Goal: Information Seeking & Learning: Learn about a topic

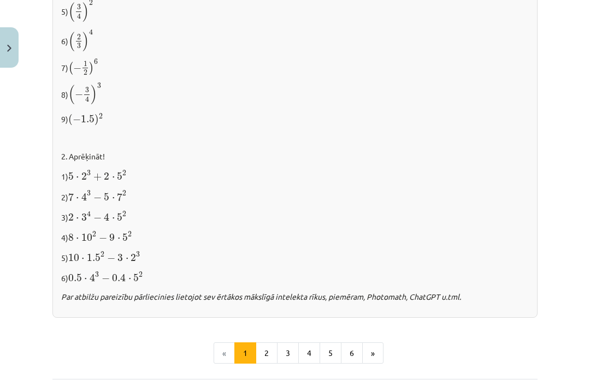
scroll to position [1090, 0]
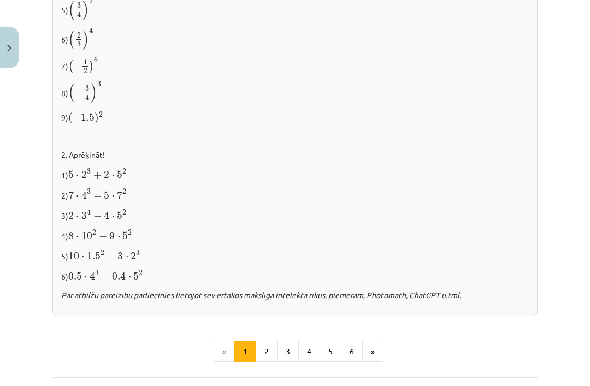
click at [265, 346] on button "2" at bounding box center [267, 352] width 22 height 22
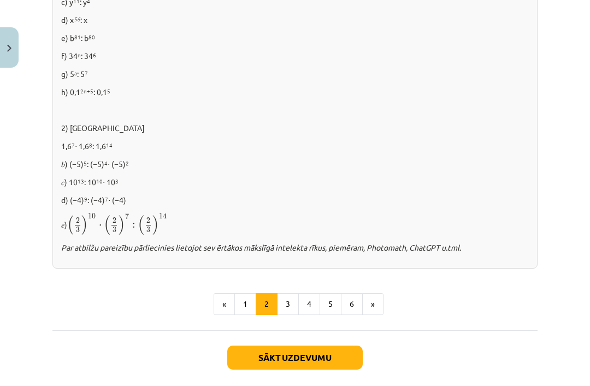
scroll to position [722, 0]
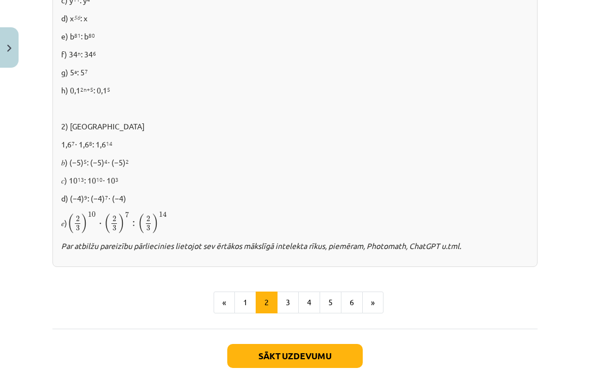
click at [284, 304] on button "3" at bounding box center [288, 303] width 22 height 22
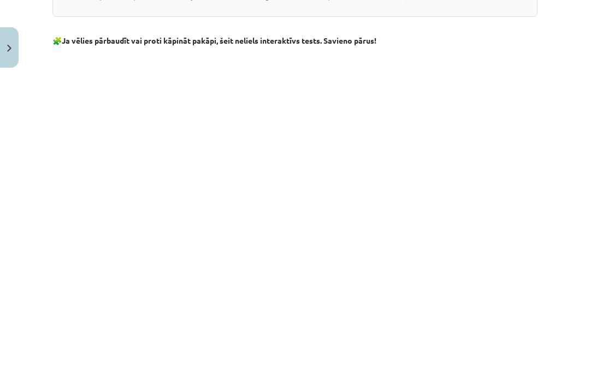
scroll to position [842, 0]
click at [564, 137] on div "Mācību tēma: Matemātikas i - 12. klases 1. ieskaites mācību materiāls (ab) #2 📝…" at bounding box center [295, 193] width 590 height 386
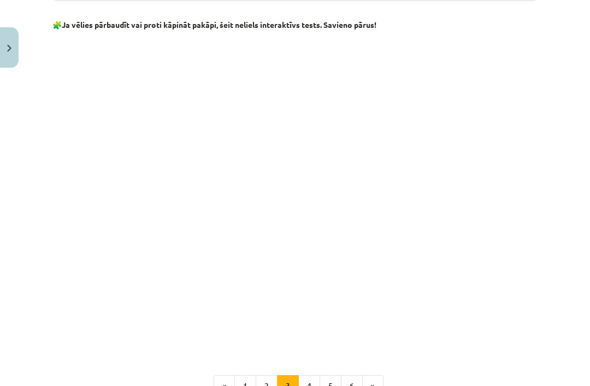
scroll to position [858, 0]
click at [566, 152] on div "Mācību tēma: Matemātikas i - 12. klases 1. ieskaites mācību materiāls (ab) #2 📝…" at bounding box center [295, 193] width 590 height 386
click at [380, 341] on p at bounding box center [294, 345] width 485 height 11
click at [329, 347] on p at bounding box center [294, 345] width 485 height 11
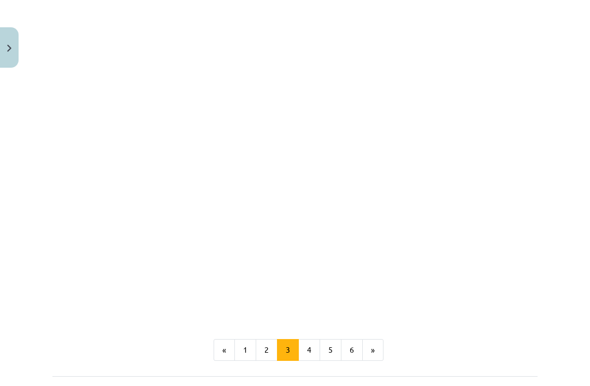
click at [310, 344] on button "4" at bounding box center [309, 350] width 22 height 22
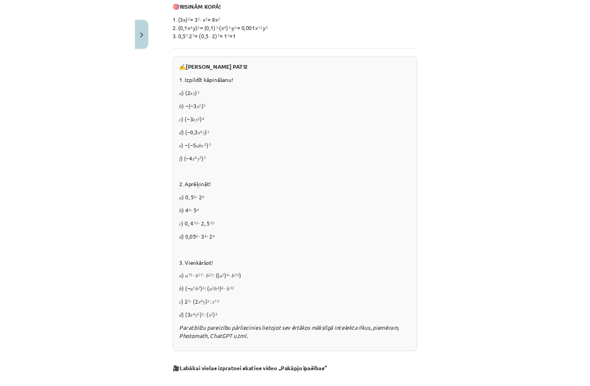
scroll to position [535, 0]
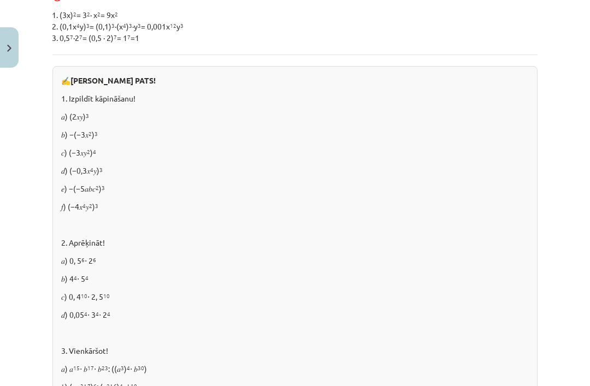
click at [406, 243] on div "✍️ [PERSON_NAME] PATS! 1. Izpildīt kāpināšanu! 𝑎) (2𝑥𝑦) 3 𝑏) −(−3𝑥 2 ) 3 𝑐) (−3…" at bounding box center [294, 264] width 485 height 396
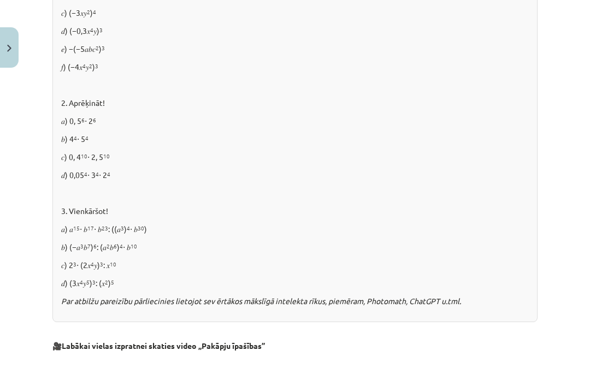
scroll to position [541, 0]
click at [204, 227] on div "✍️ [PERSON_NAME] PATS! 1. Izpildīt kāpināšanu! 𝑎) (2𝑥𝑦) 3 𝑏) −(−3𝑥 2 ) 3 𝑐) (−3…" at bounding box center [294, 124] width 485 height 396
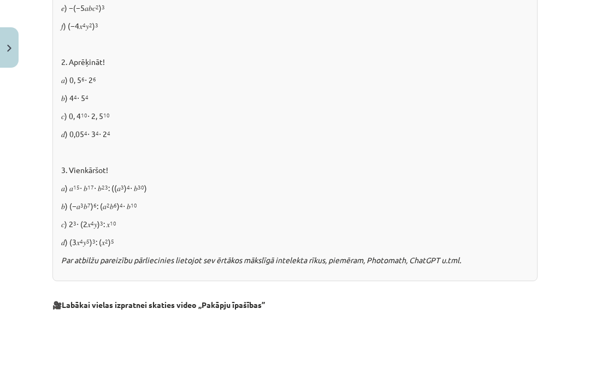
scroll to position [589, 0]
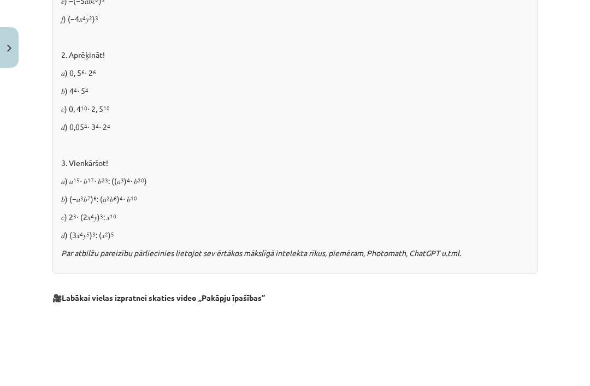
click at [290, 169] on p "3. Vienkāršot!" at bounding box center [295, 162] width 468 height 11
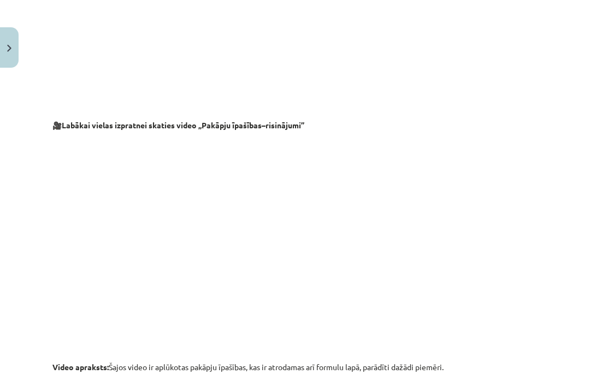
scroll to position [1002, 0]
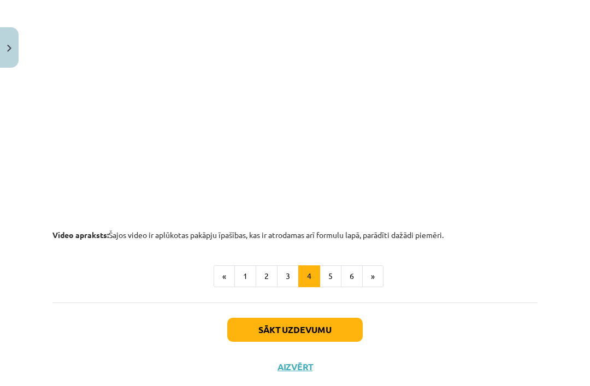
click at [333, 283] on button "5" at bounding box center [331, 277] width 22 height 22
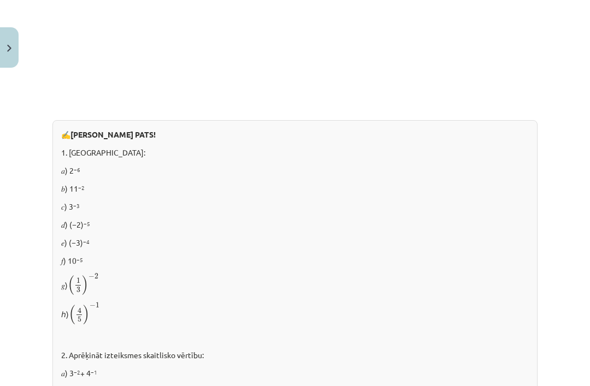
scroll to position [606, 0]
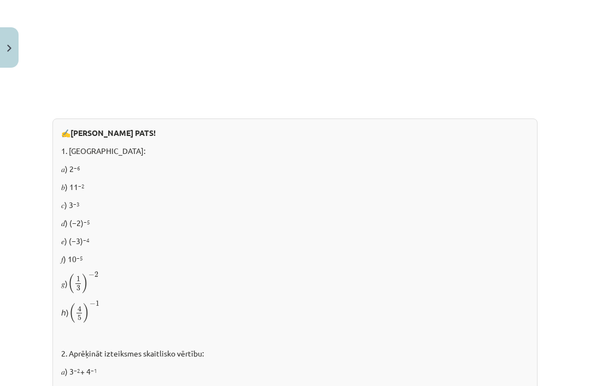
click at [484, 237] on p "𝑒) (−3) −4" at bounding box center [295, 241] width 468 height 11
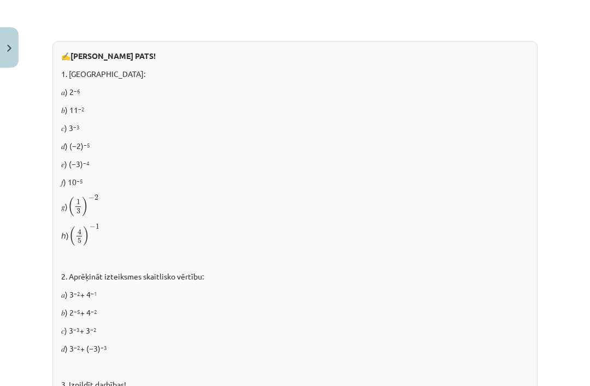
scroll to position [685, 0]
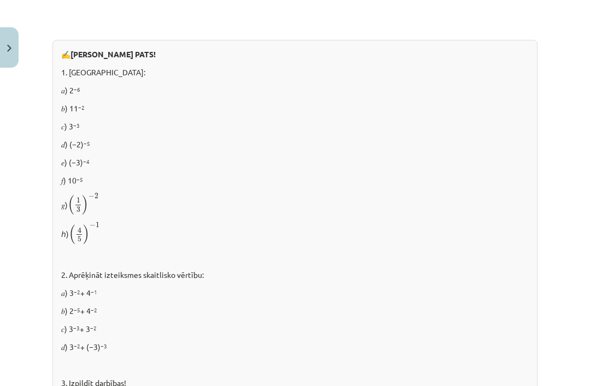
click at [516, 256] on p at bounding box center [295, 256] width 468 height 11
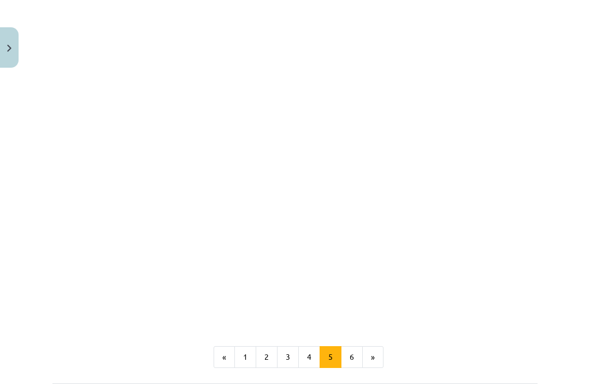
scroll to position [1220, 0]
click at [353, 350] on button "6" at bounding box center [352, 356] width 22 height 22
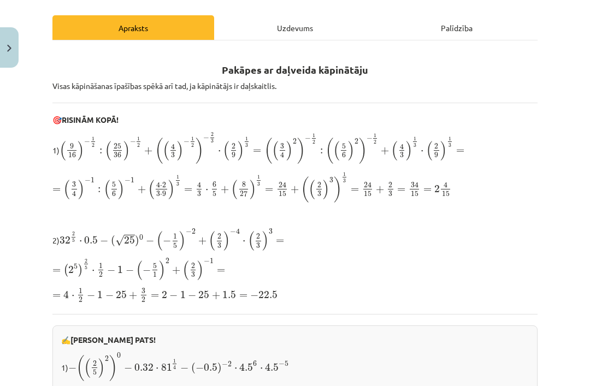
scroll to position [145, 0]
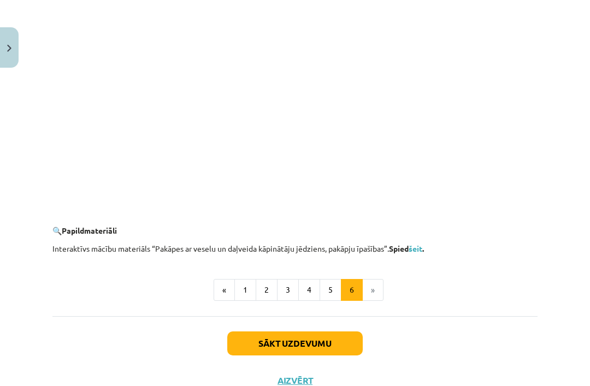
click at [336, 289] on button "5" at bounding box center [331, 290] width 22 height 22
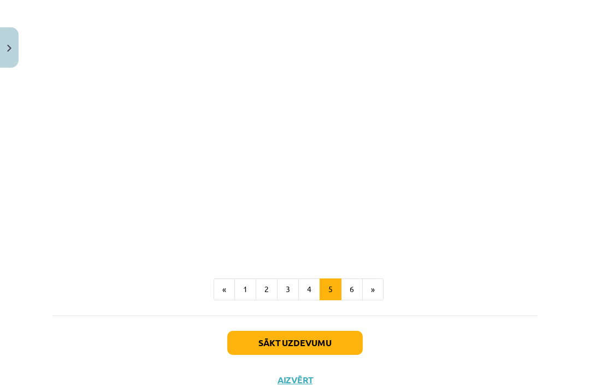
scroll to position [1286, 0]
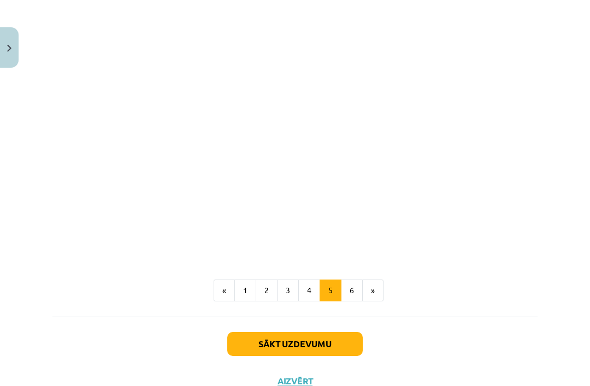
click at [306, 286] on button "4" at bounding box center [309, 291] width 22 height 22
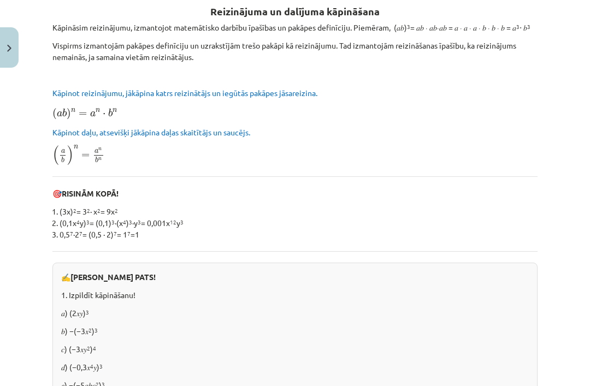
scroll to position [201, 0]
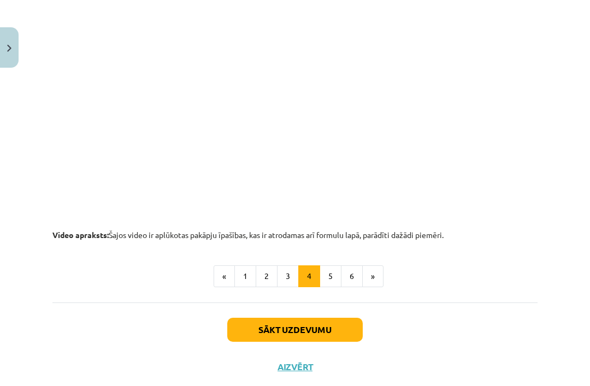
click at [354, 288] on button "6" at bounding box center [352, 277] width 22 height 22
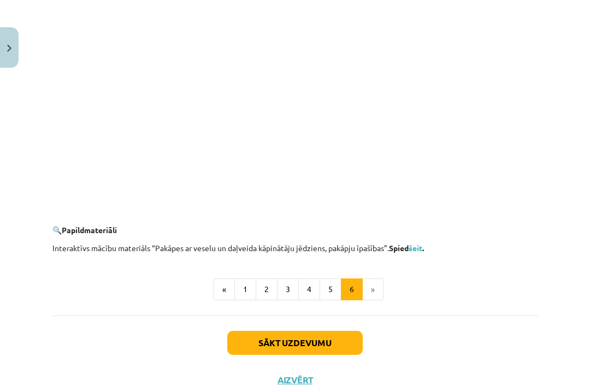
scroll to position [1023, 0]
click at [330, 287] on button "5" at bounding box center [331, 290] width 22 height 22
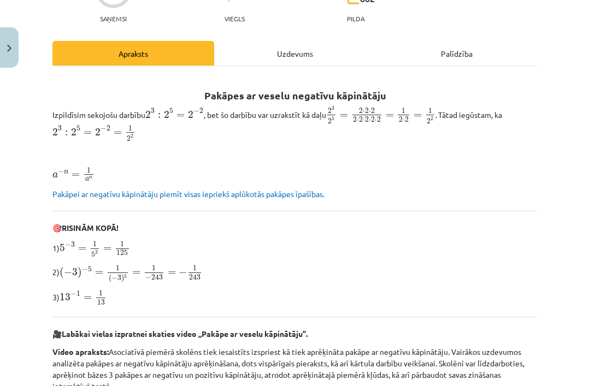
scroll to position [120, 0]
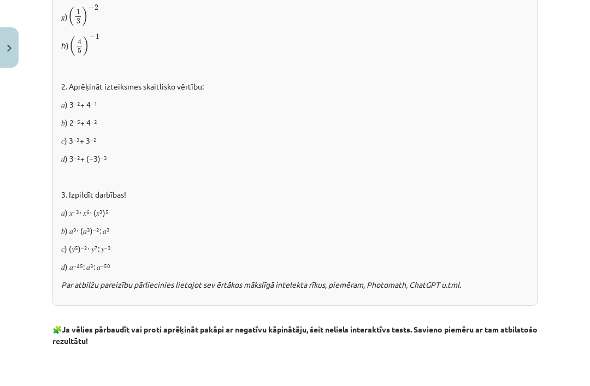
scroll to position [874, 0]
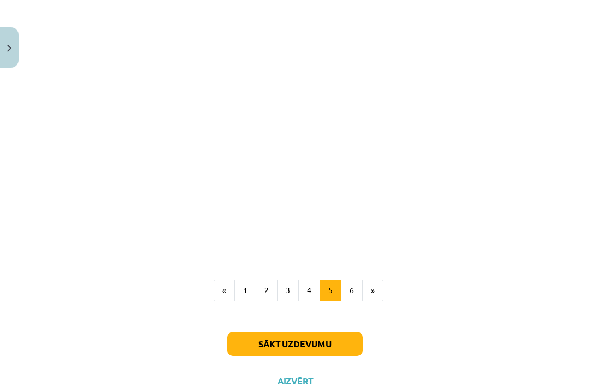
click at [319, 280] on button "4" at bounding box center [309, 291] width 22 height 22
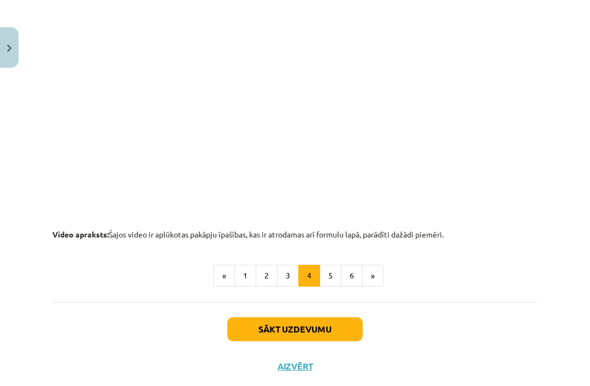
scroll to position [1136, 0]
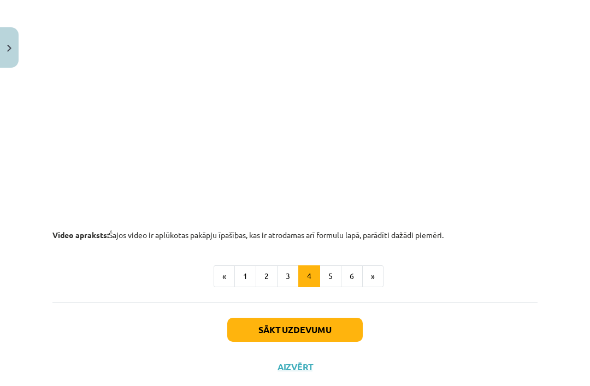
click at [332, 282] on button "5" at bounding box center [331, 277] width 22 height 22
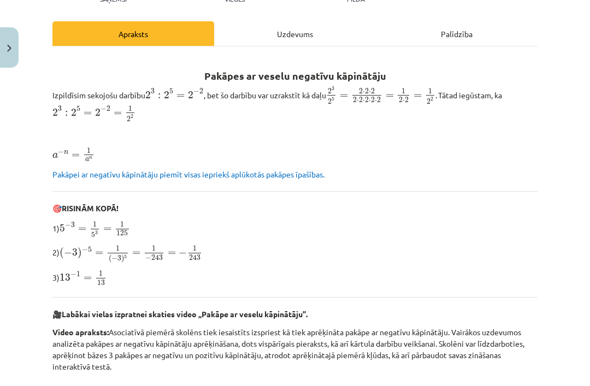
scroll to position [139, 0]
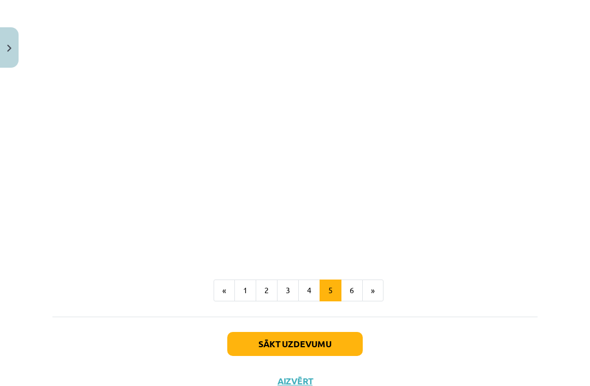
click at [347, 286] on button "6" at bounding box center [352, 291] width 22 height 22
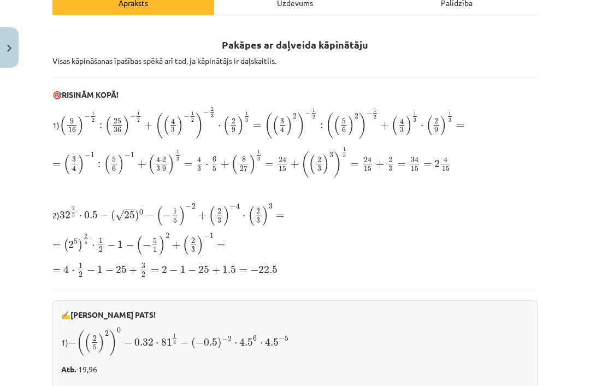
scroll to position [171, 0]
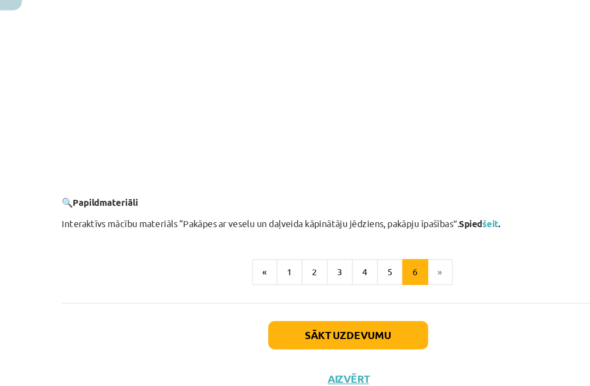
scroll to position [1023, 0]
click at [373, 279] on li "»" at bounding box center [373, 290] width 21 height 22
click at [376, 279] on li "»" at bounding box center [373, 290] width 21 height 22
click at [346, 332] on button "Sākt uzdevumu" at bounding box center [295, 344] width 136 height 24
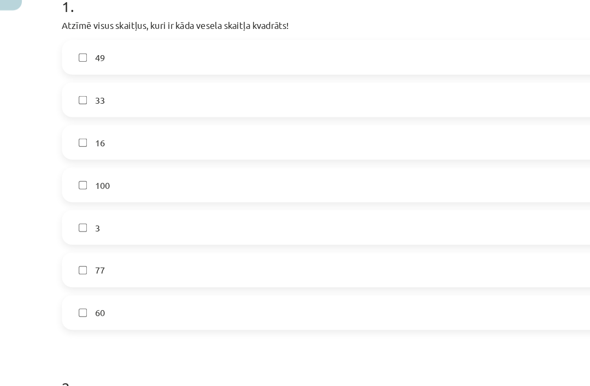
scroll to position [180, 0]
click at [79, 166] on label "16" at bounding box center [295, 179] width 483 height 27
click at [65, 94] on label "49" at bounding box center [295, 107] width 483 height 27
click at [72, 166] on label "16" at bounding box center [295, 179] width 483 height 27
click at [68, 202] on label "100" at bounding box center [295, 215] width 483 height 27
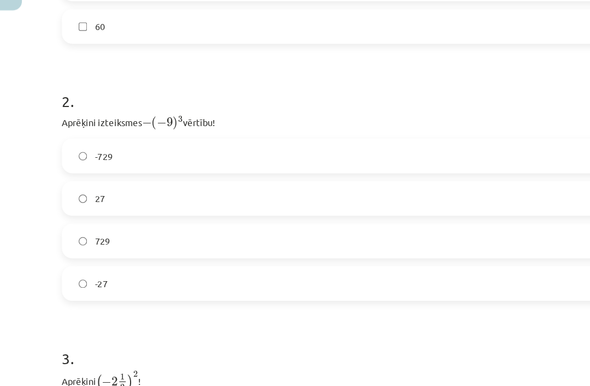
scroll to position [423, 0]
click at [77, 249] on label "729" at bounding box center [295, 262] width 483 height 27
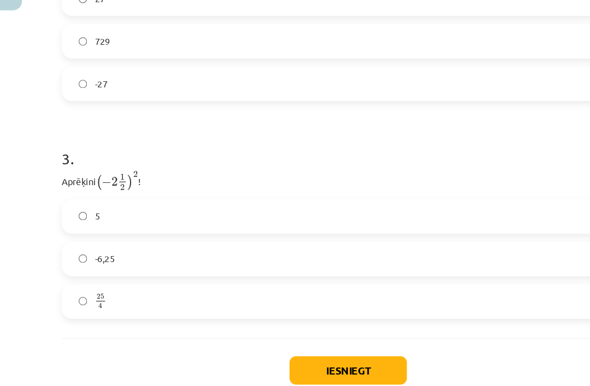
scroll to position [592, 0]
click at [438, 229] on label "5" at bounding box center [295, 242] width 483 height 27
click at [325, 361] on button "Iesniegt" at bounding box center [294, 373] width 99 height 24
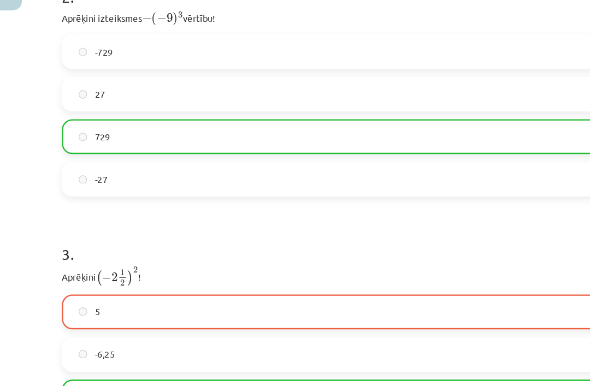
scroll to position [533, 0]
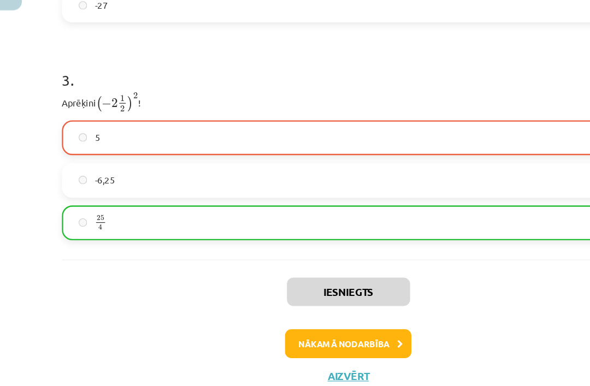
click at [332, 338] on button "Nākamā nodarbība" at bounding box center [295, 350] width 107 height 25
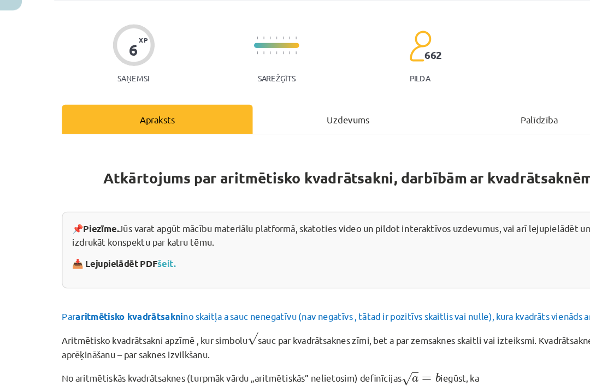
scroll to position [27, 0]
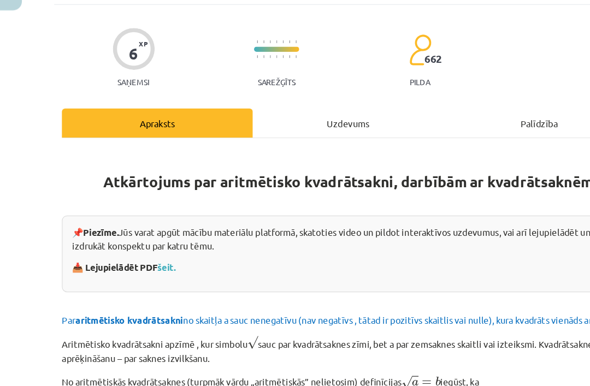
click at [8, 27] on button "Close" at bounding box center [9, 47] width 19 height 40
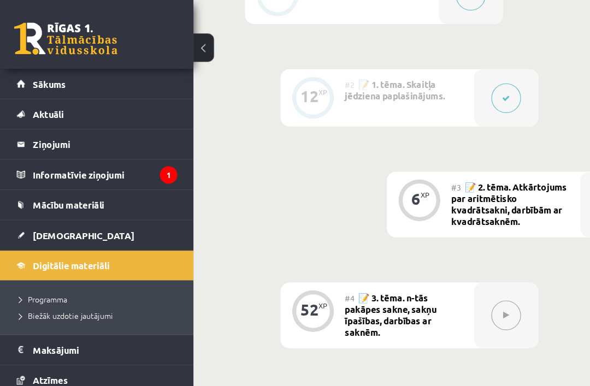
scroll to position [550, 0]
click at [180, 39] on button at bounding box center [172, 40] width 17 height 24
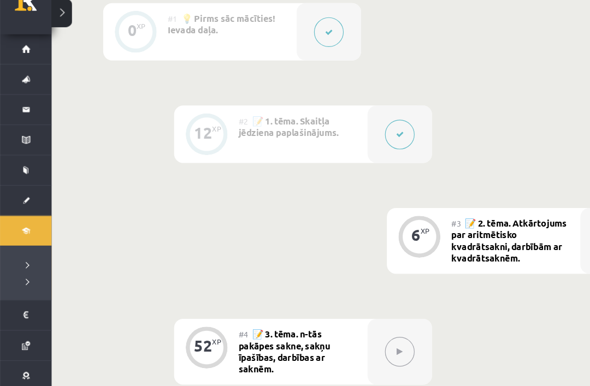
scroll to position [362, 0]
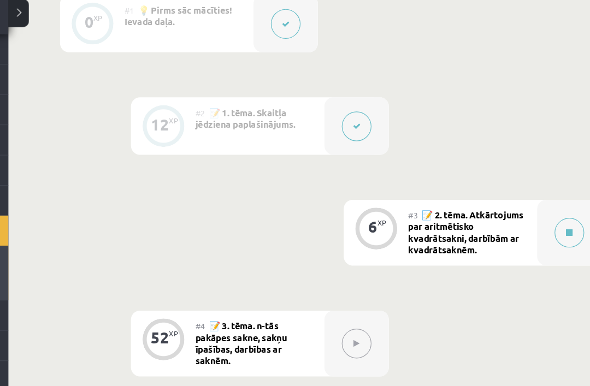
click at [507, 214] on button at bounding box center [519, 226] width 25 height 25
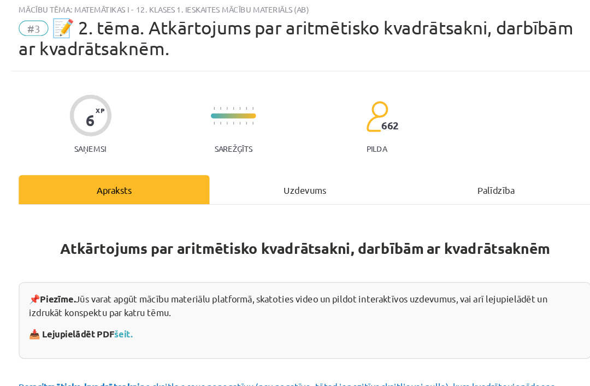
scroll to position [402, 0]
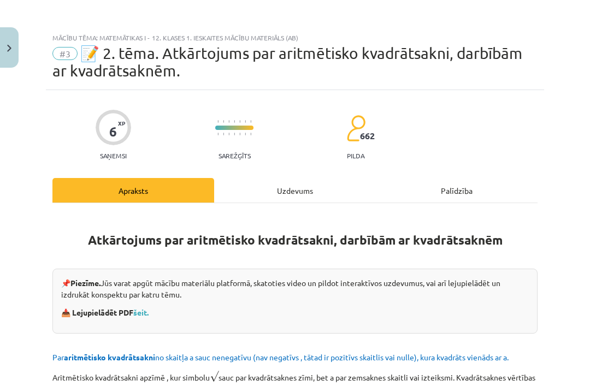
click at [8, 49] on img "Close" at bounding box center [9, 48] width 4 height 7
